Goal: Transaction & Acquisition: Purchase product/service

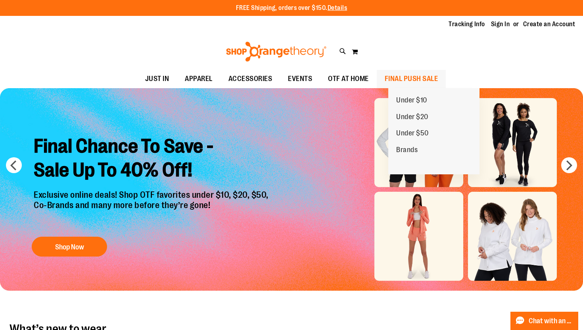
click at [405, 79] on span "FINAL PUSH SALE" at bounding box center [412, 79] width 54 height 18
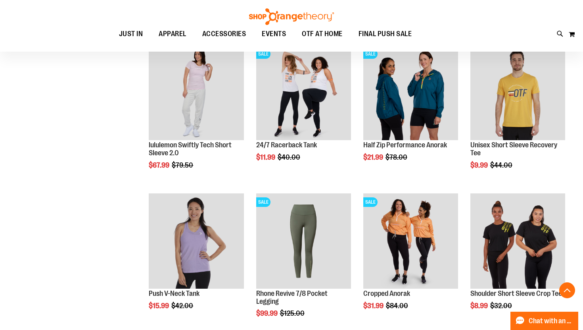
scroll to position [413, 0]
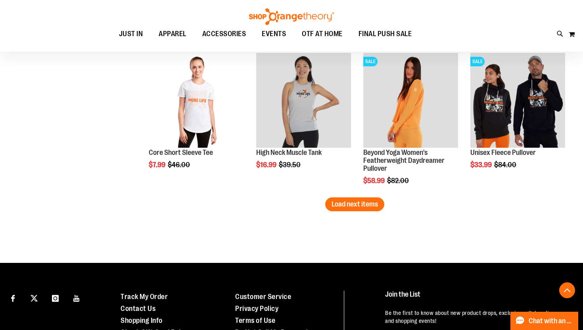
scroll to position [1294, 0]
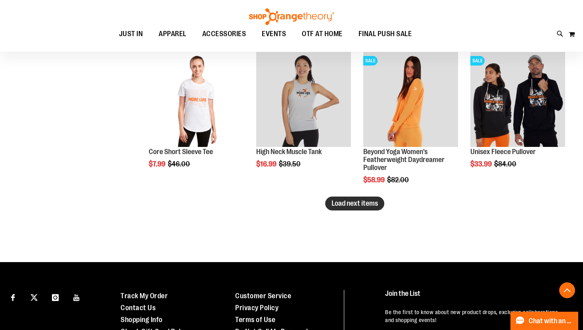
click at [352, 201] on span "Load next items" at bounding box center [355, 203] width 46 height 8
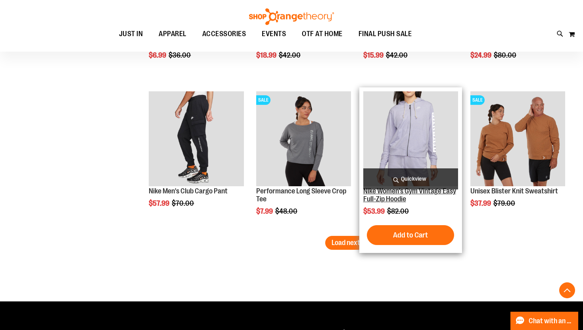
scroll to position [1834, 0]
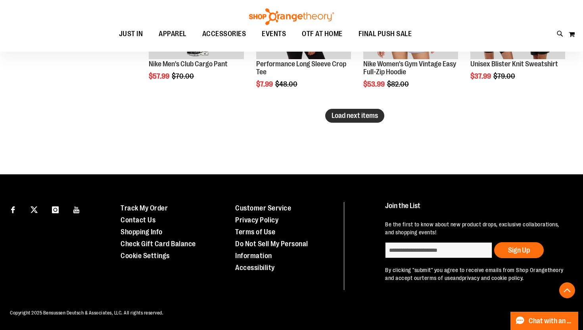
click at [345, 111] on span "Load next items" at bounding box center [355, 115] width 46 height 8
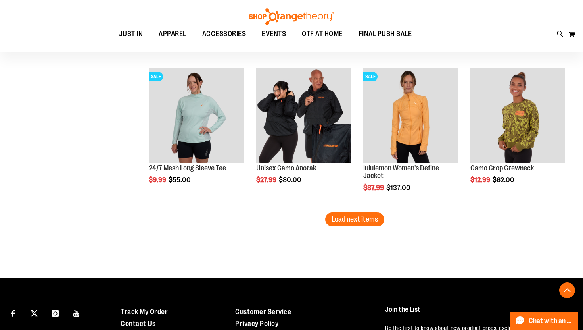
scroll to position [2164, 0]
